Goal: Find specific page/section: Locate a particular part of the current website

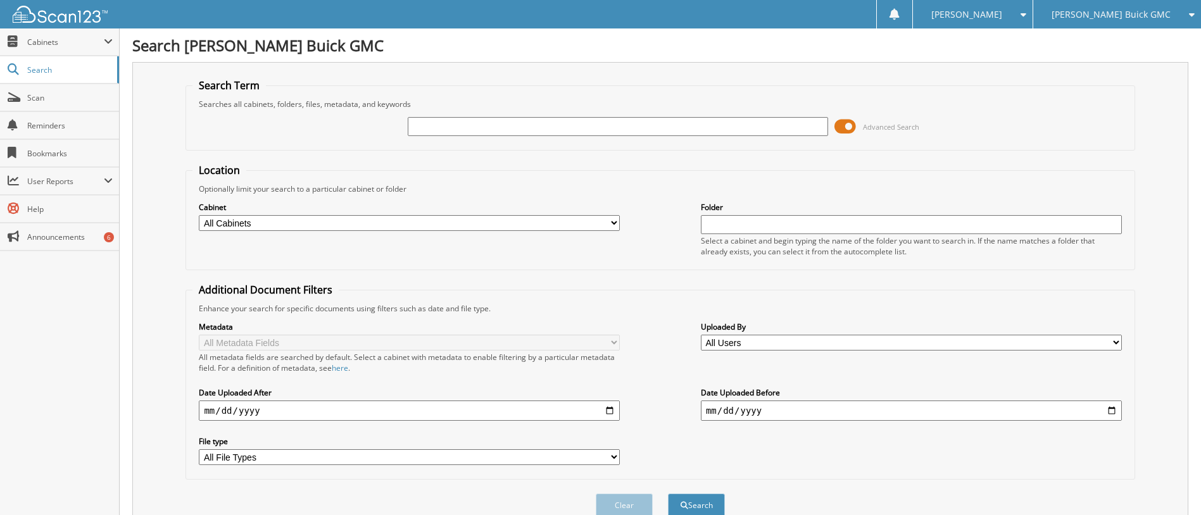
click at [448, 127] on input "text" at bounding box center [618, 126] width 421 height 19
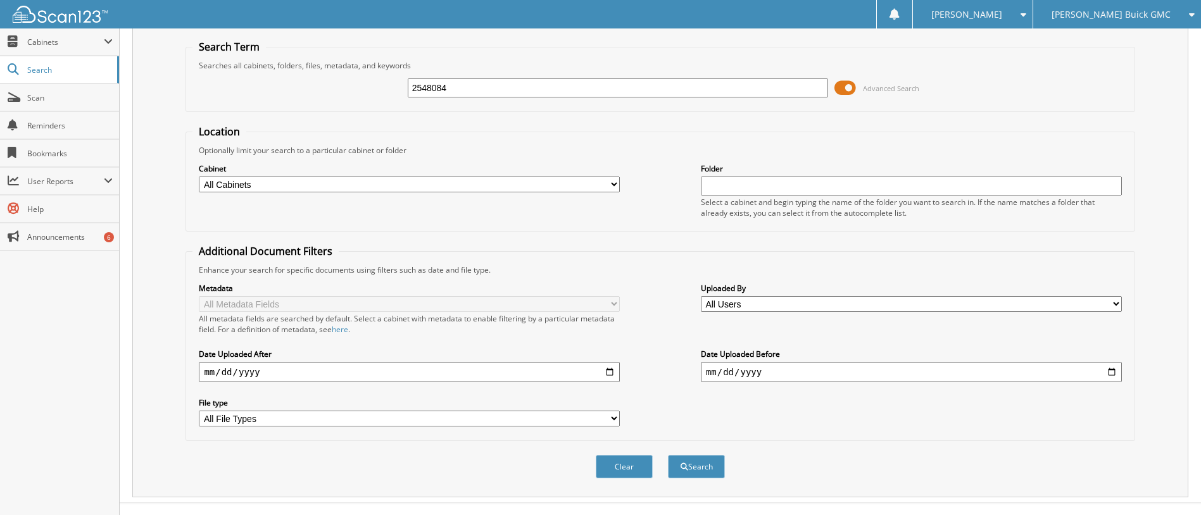
scroll to position [60, 0]
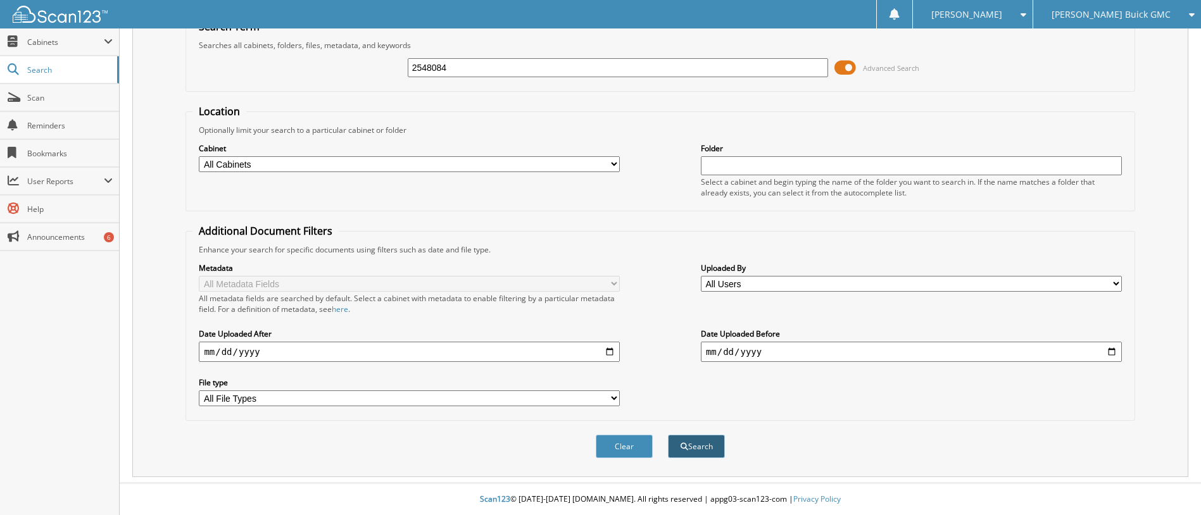
type input "2548084"
click at [693, 445] on button "Search" at bounding box center [696, 446] width 57 height 23
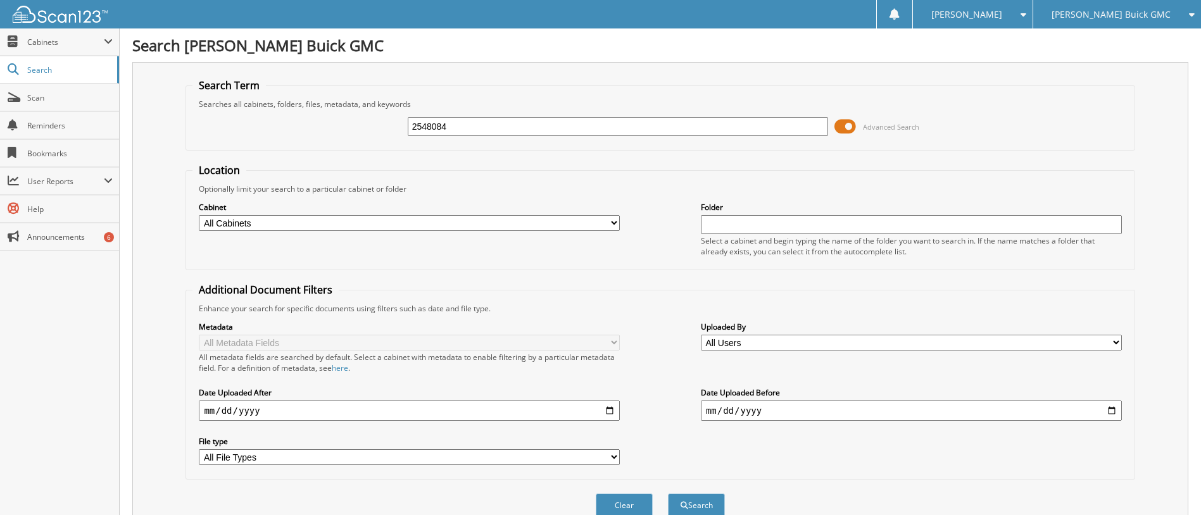
scroll to position [242, 0]
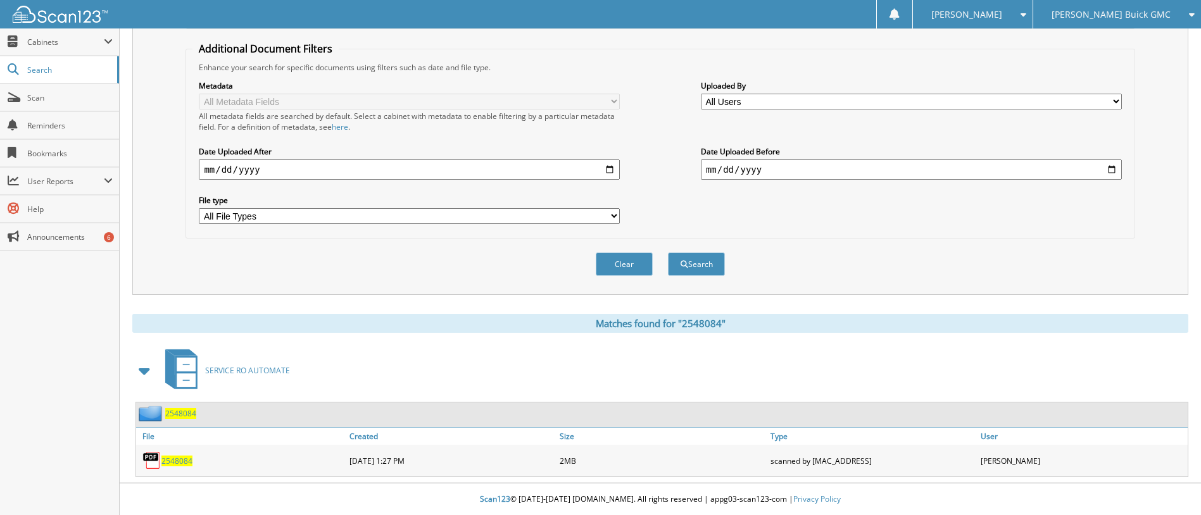
click at [168, 463] on span "2548084" at bounding box center [176, 461] width 31 height 11
click at [175, 461] on span "2548084" at bounding box center [176, 461] width 31 height 11
